Goal: Complete application form

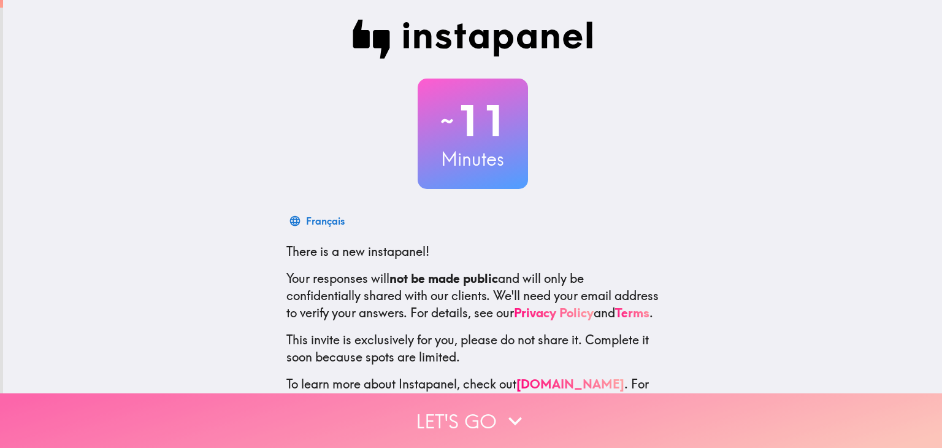
click at [515, 421] on icon "button" at bounding box center [515, 420] width 27 height 27
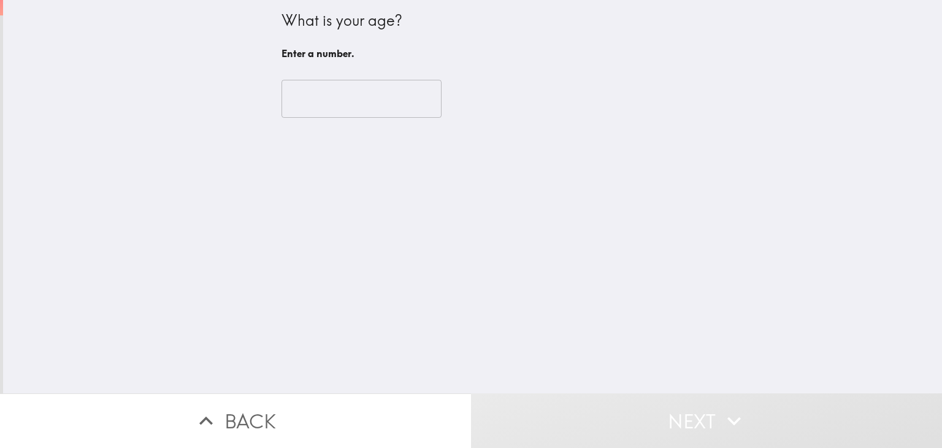
click at [357, 123] on div "​" at bounding box center [472, 98] width 383 height 67
click at [356, 107] on input "number" at bounding box center [361, 99] width 160 height 38
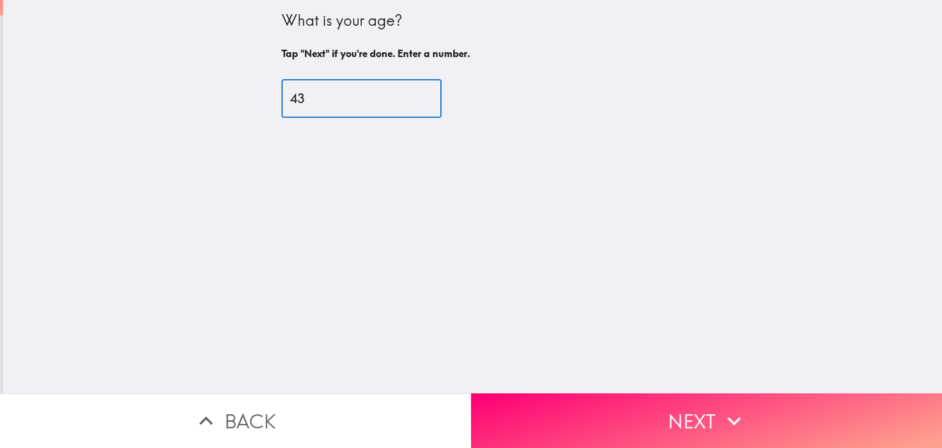
type input "4"
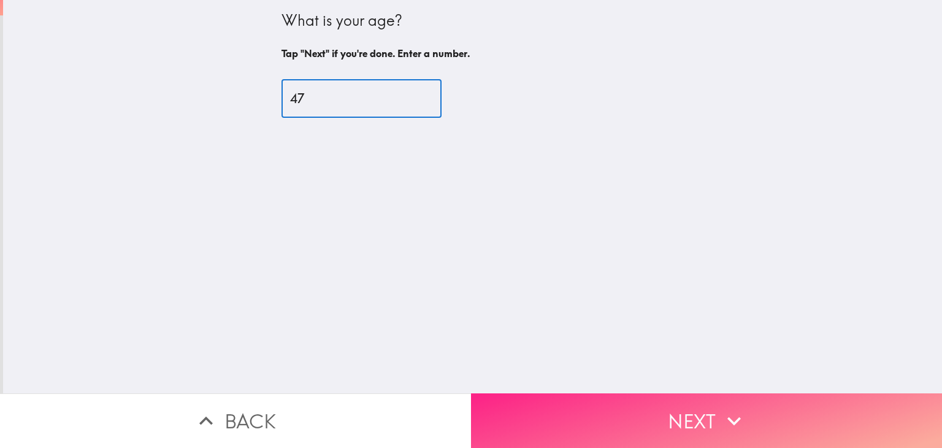
type input "47"
click at [670, 413] on button "Next" at bounding box center [706, 420] width 471 height 55
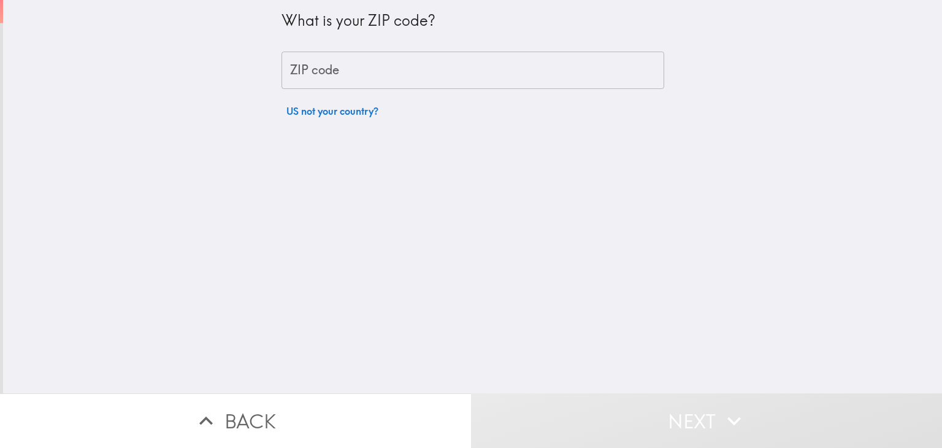
click at [400, 72] on input "ZIP code" at bounding box center [472, 71] width 383 height 38
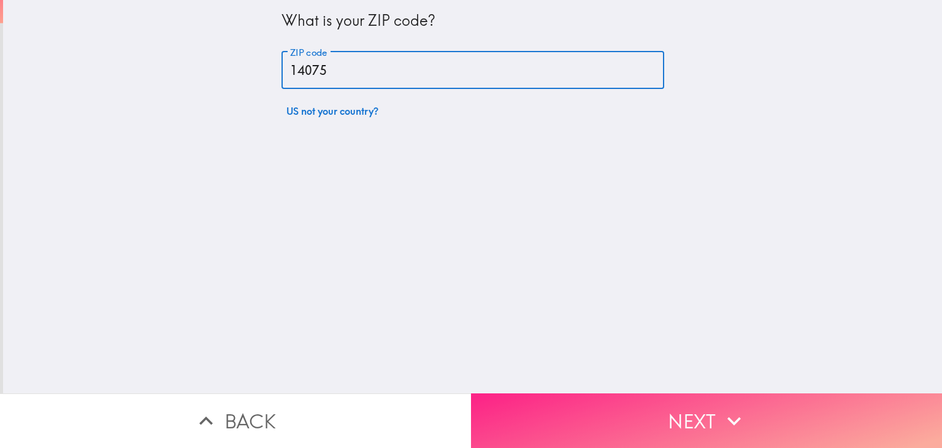
type input "14075"
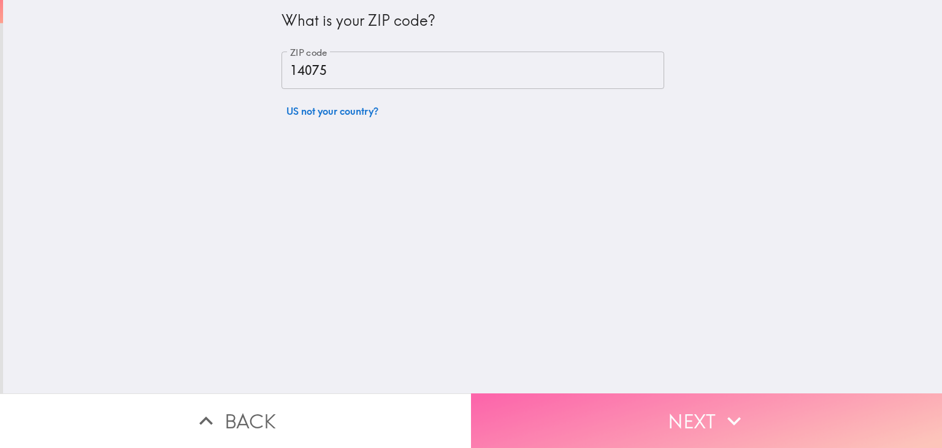
click at [620, 402] on button "Next" at bounding box center [706, 420] width 471 height 55
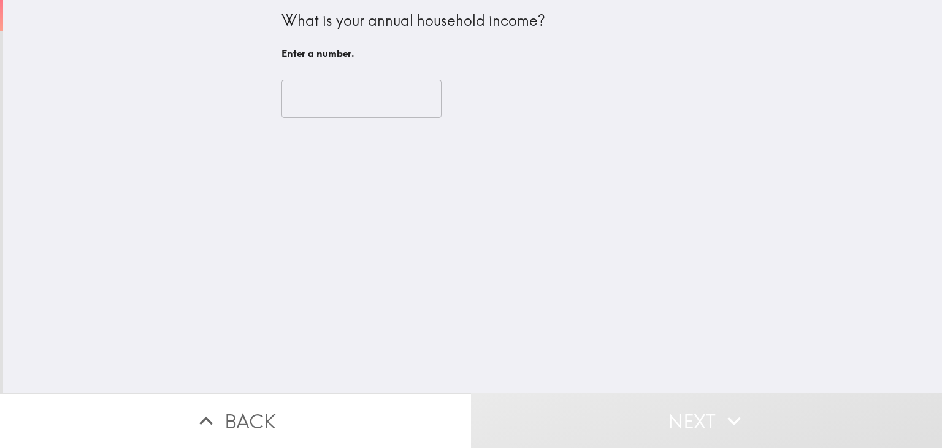
click at [335, 110] on input "number" at bounding box center [361, 99] width 160 height 38
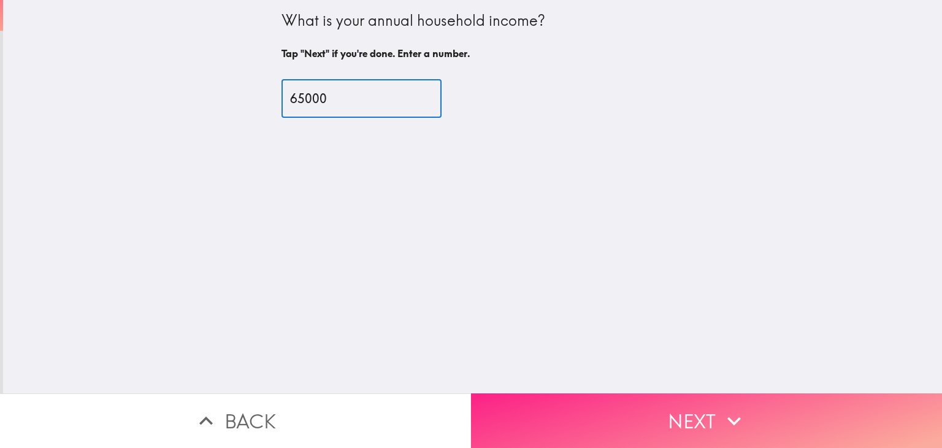
type input "65000"
click at [651, 422] on button "Next" at bounding box center [706, 420] width 471 height 55
